Goal: Register for event/course

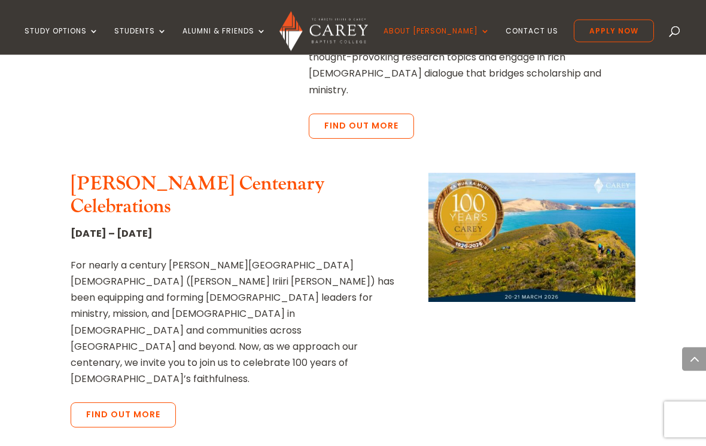
scroll to position [636, 0]
click at [153, 402] on link "Find out more" at bounding box center [123, 414] width 105 height 25
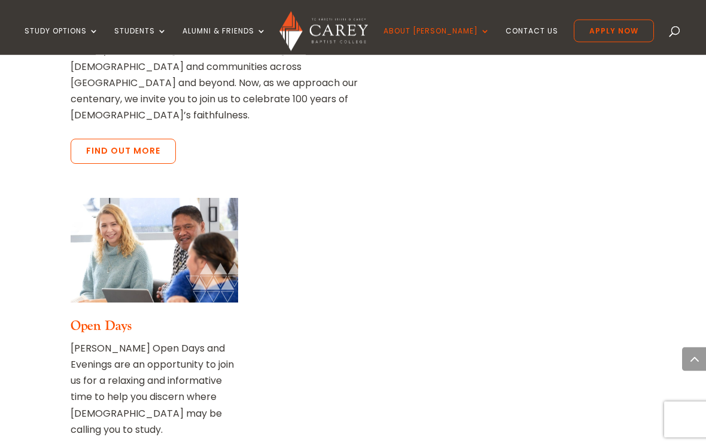
scroll to position [899, 0]
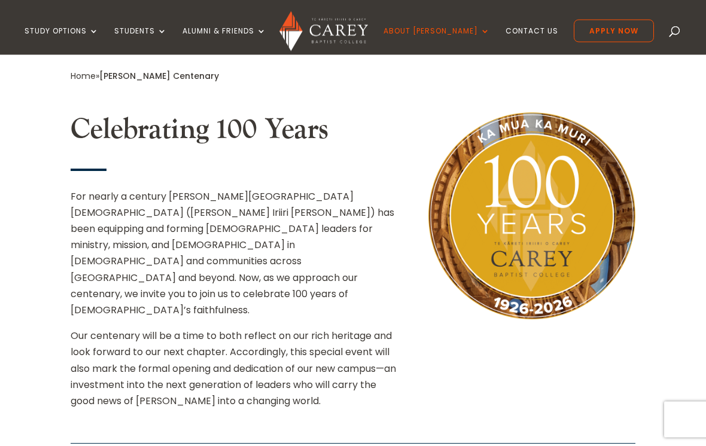
scroll to position [336, 0]
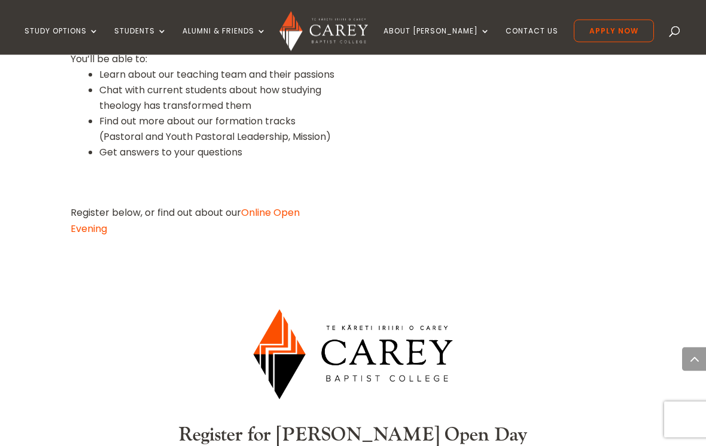
scroll to position [758, 0]
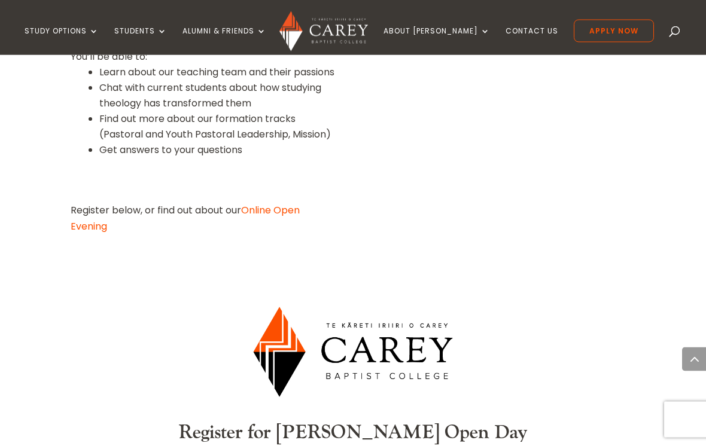
click at [465, 209] on div "Open Day Tuesday 30 September 2025 9.00am-3.00pm Please come along to our next …" at bounding box center [353, 66] width 565 height 366
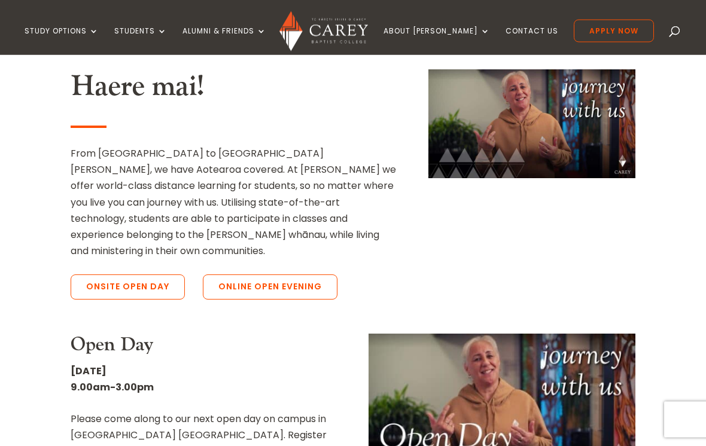
scroll to position [301, 0]
